Goal: Information Seeking & Learning: Find specific fact

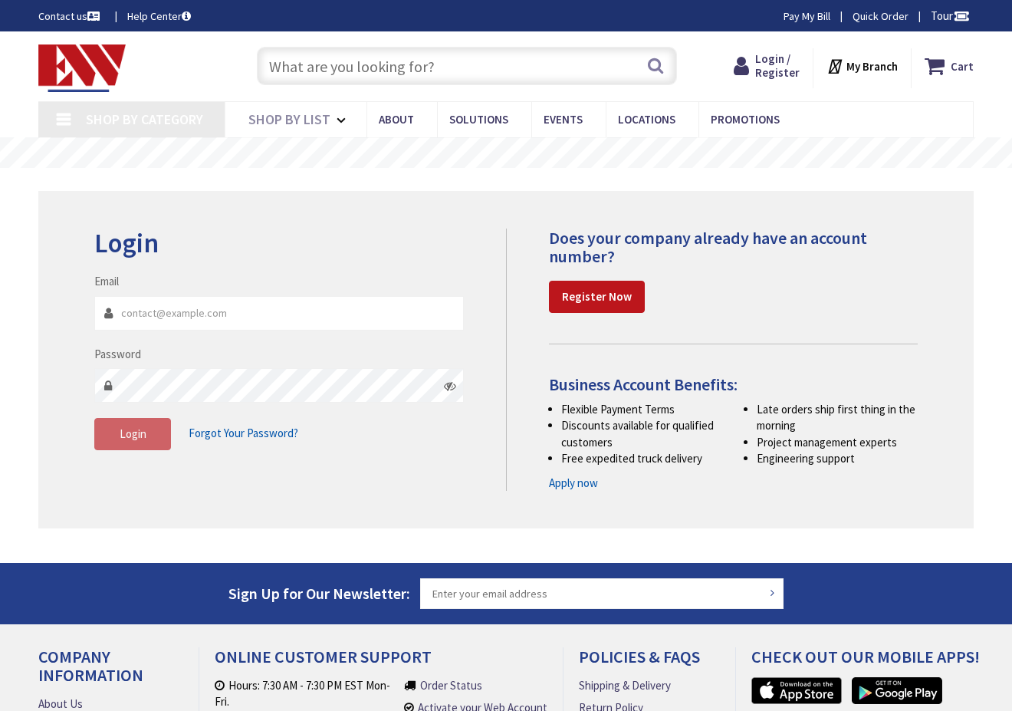
click at [192, 320] on input "Email" at bounding box center [278, 313] width 369 height 34
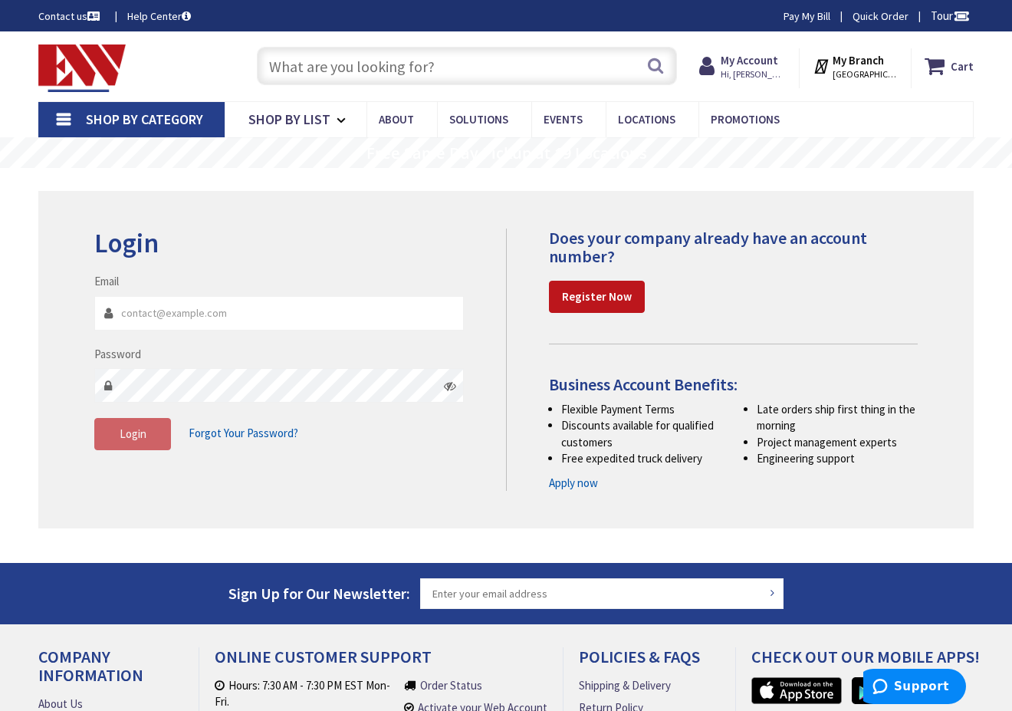
type input "abarnaby@hortonelectric.com"
click at [120, 433] on span "Login" at bounding box center [133, 433] width 27 height 15
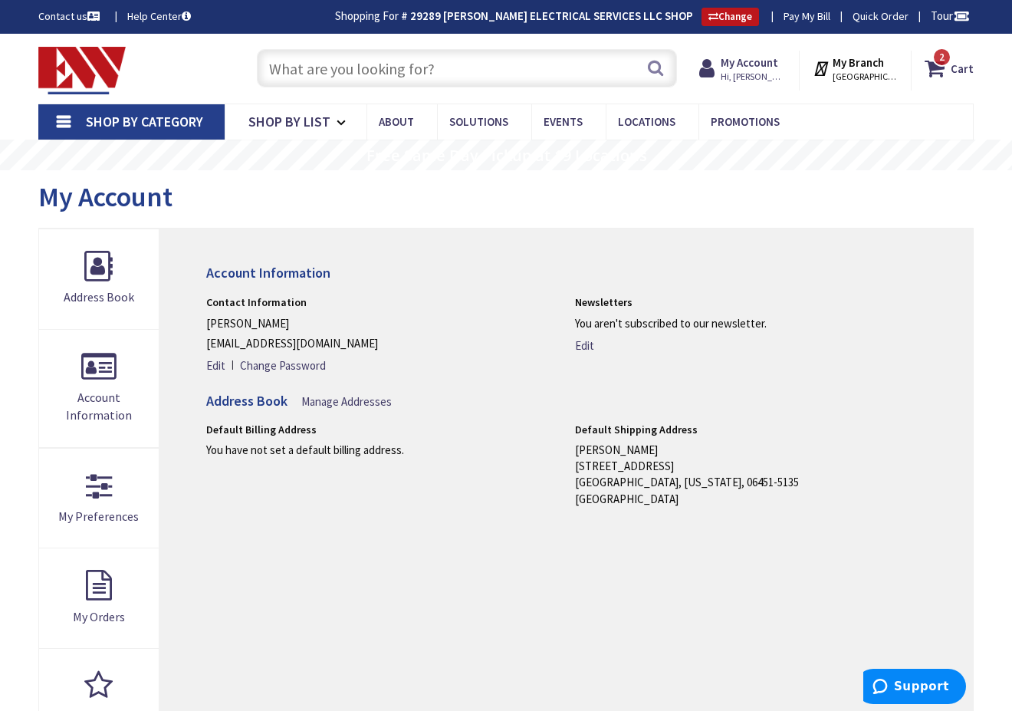
click at [336, 64] on input "text" at bounding box center [467, 68] width 420 height 38
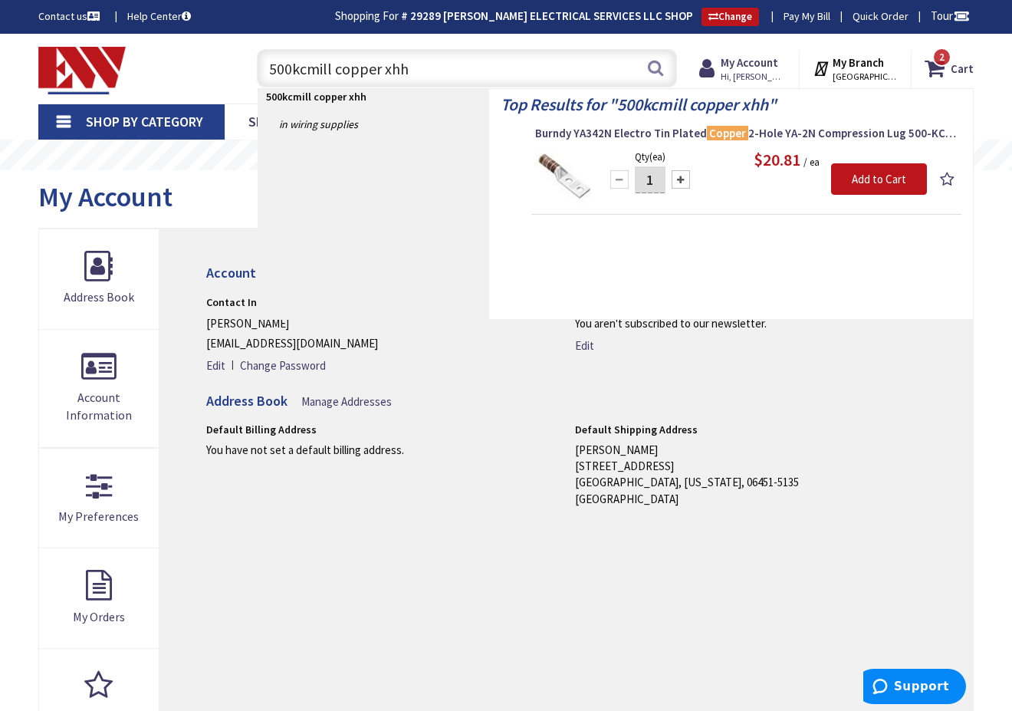
type input "500kcmill copper xhhw"
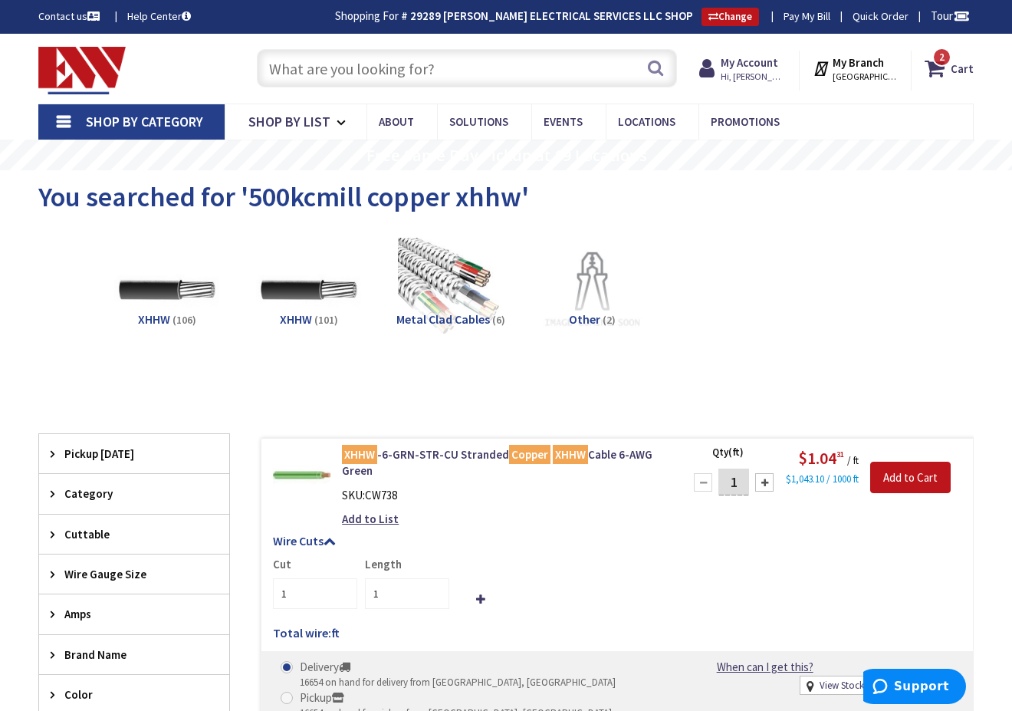
click at [314, 66] on input "text" at bounding box center [467, 68] width 420 height 38
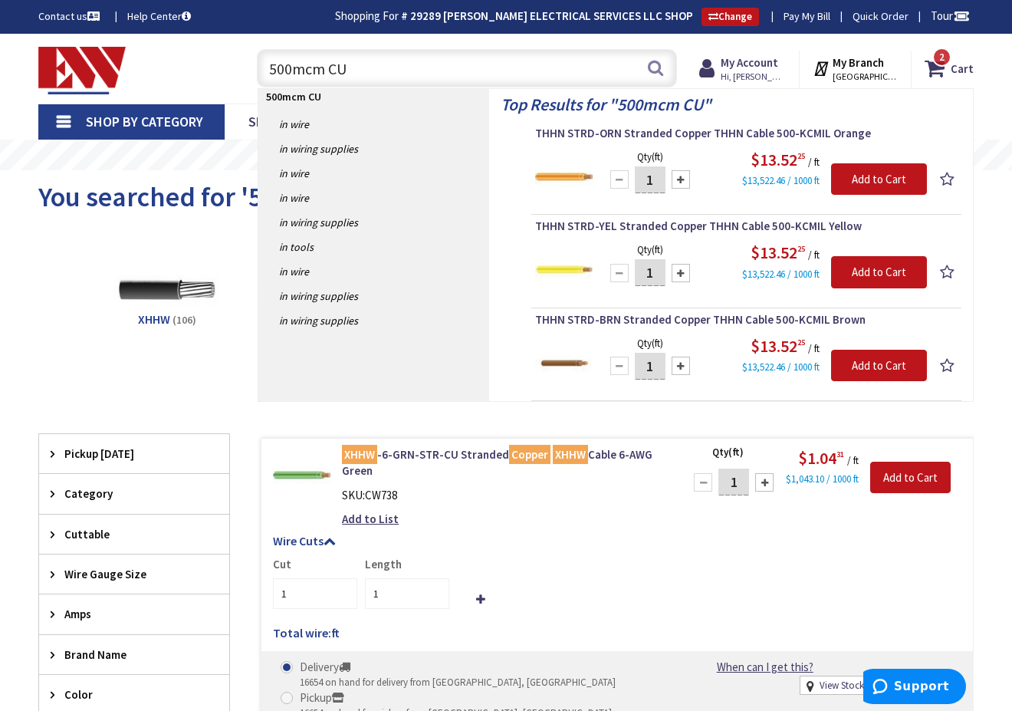
click at [322, 67] on input "500mcm CU" at bounding box center [467, 68] width 420 height 38
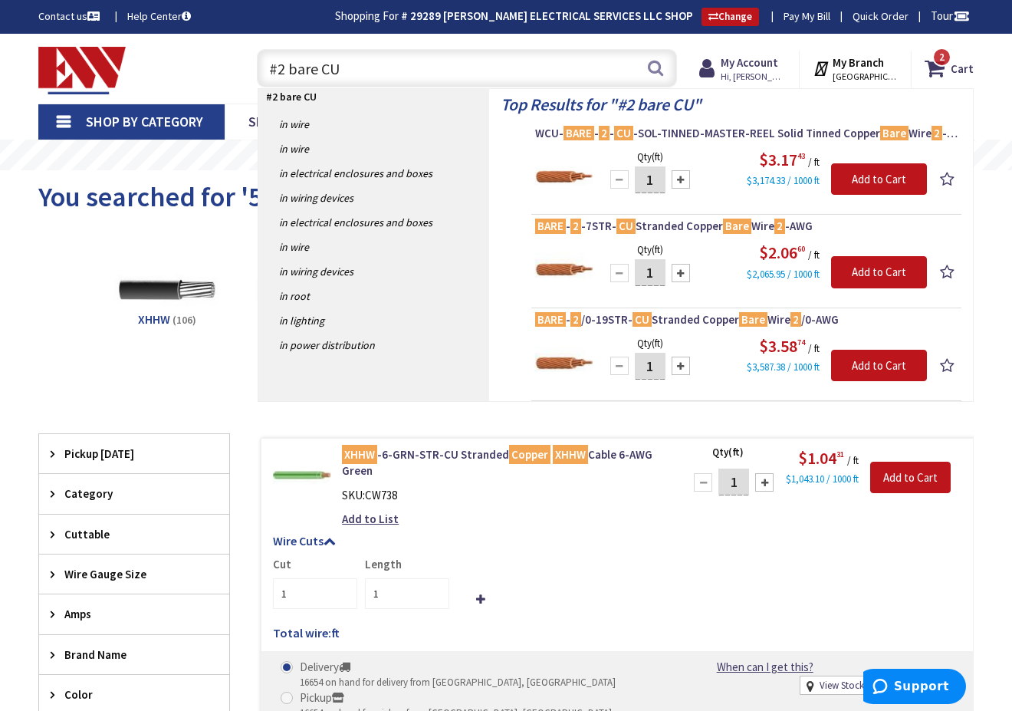
click at [279, 71] on input "#2 bare CU" at bounding box center [467, 68] width 420 height 38
click at [281, 71] on input "#2 bare CU" at bounding box center [467, 68] width 420 height 38
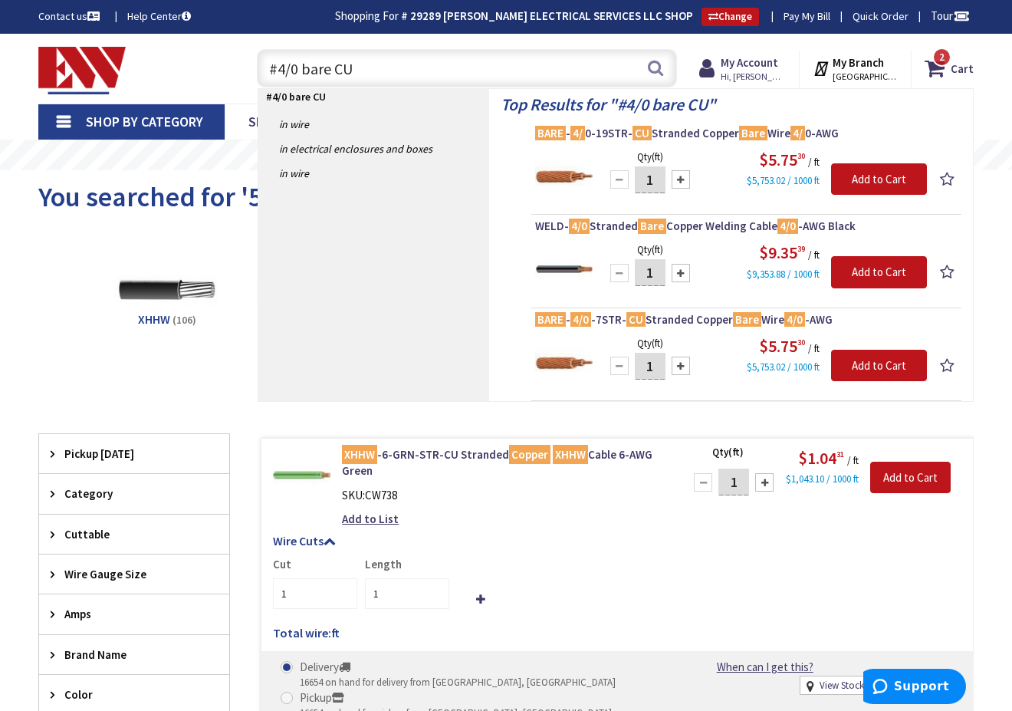
click at [330, 71] on input "#4/0 bare CU" at bounding box center [467, 68] width 420 height 38
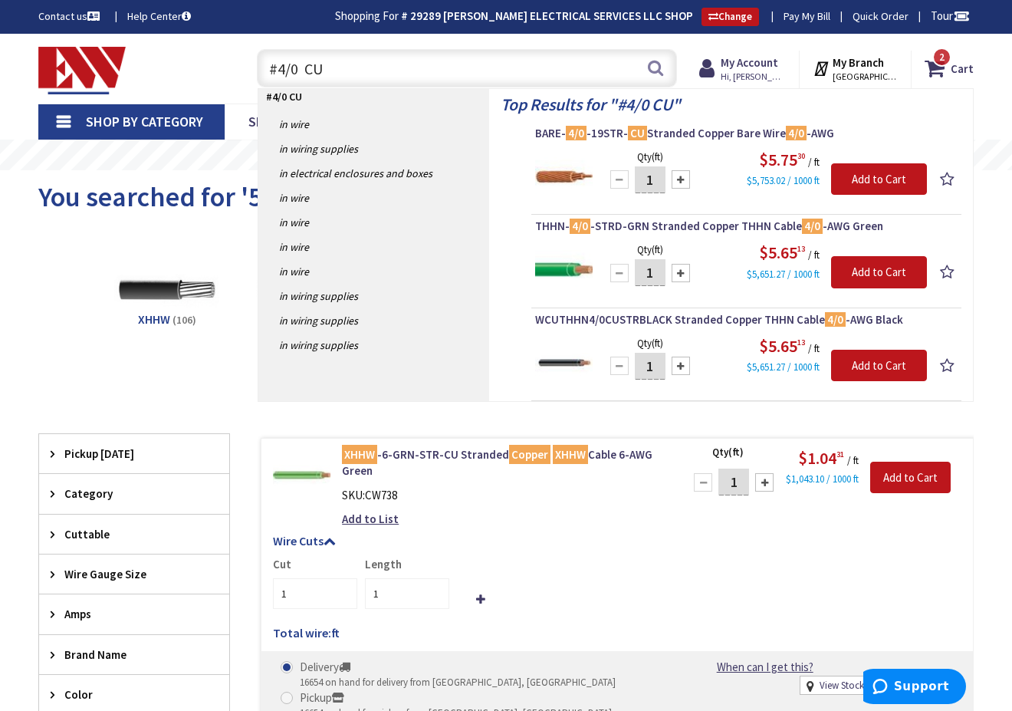
type input "#4/0 CU"
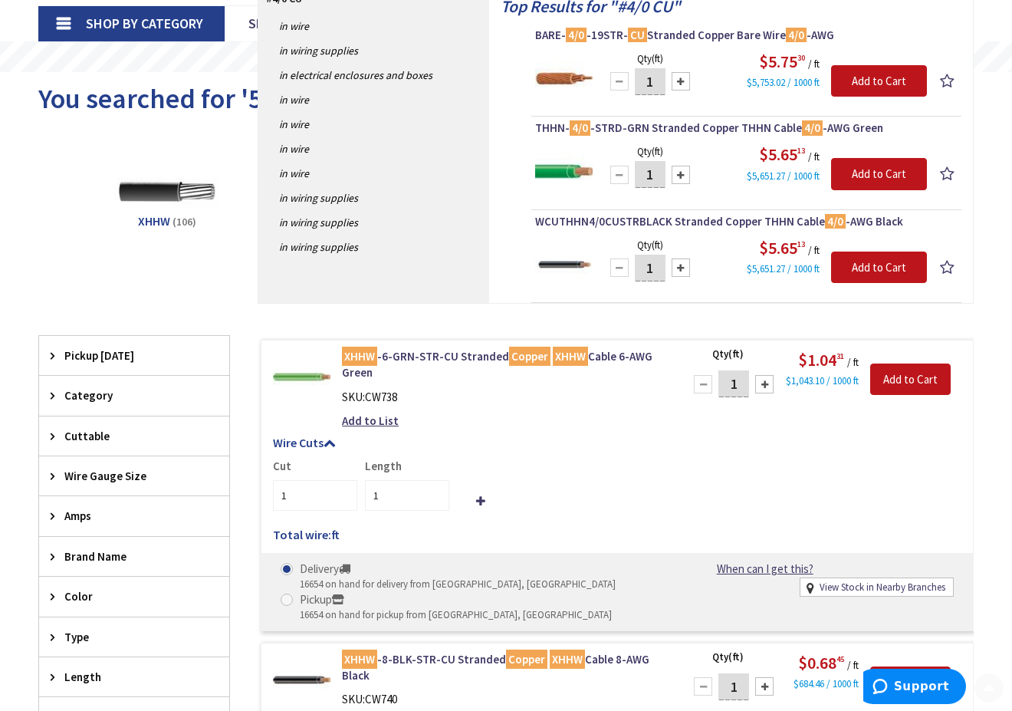
scroll to position [153, 0]
